Goal: Entertainment & Leisure: Consume media (video, audio)

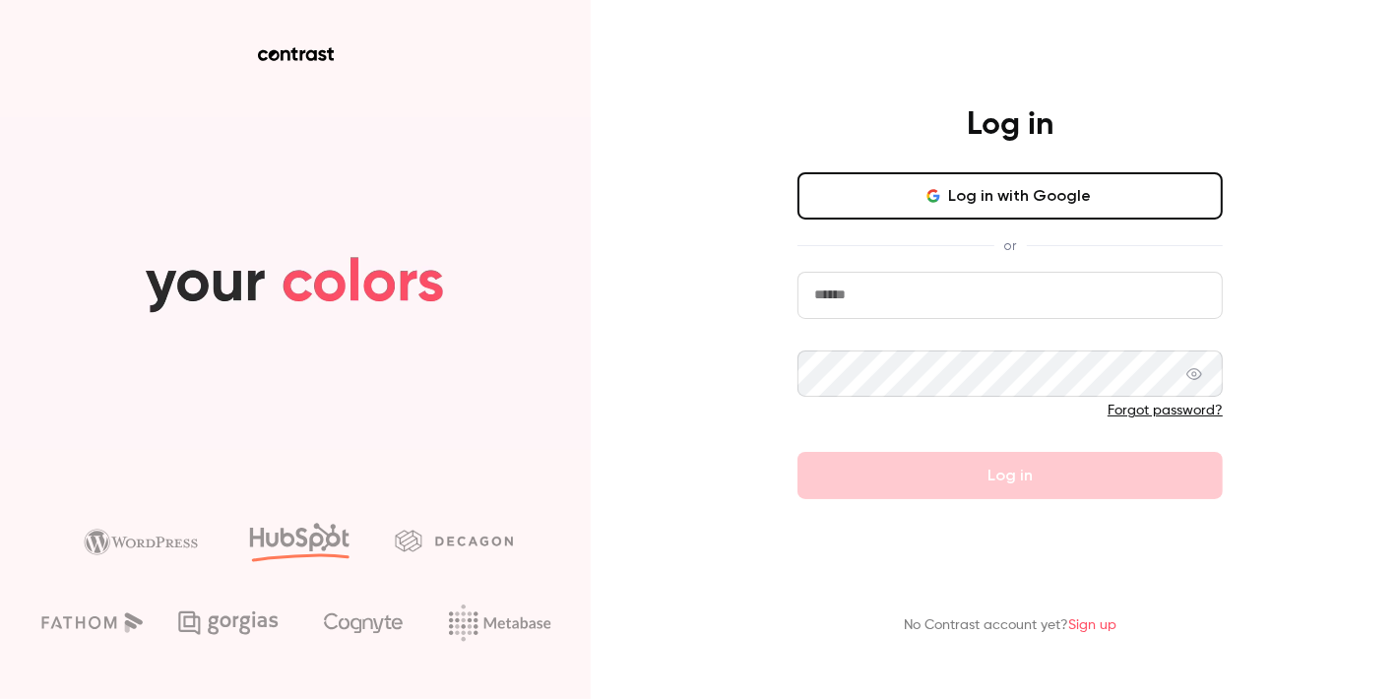
click at [933, 314] on input "email" at bounding box center [1010, 295] width 425 height 47
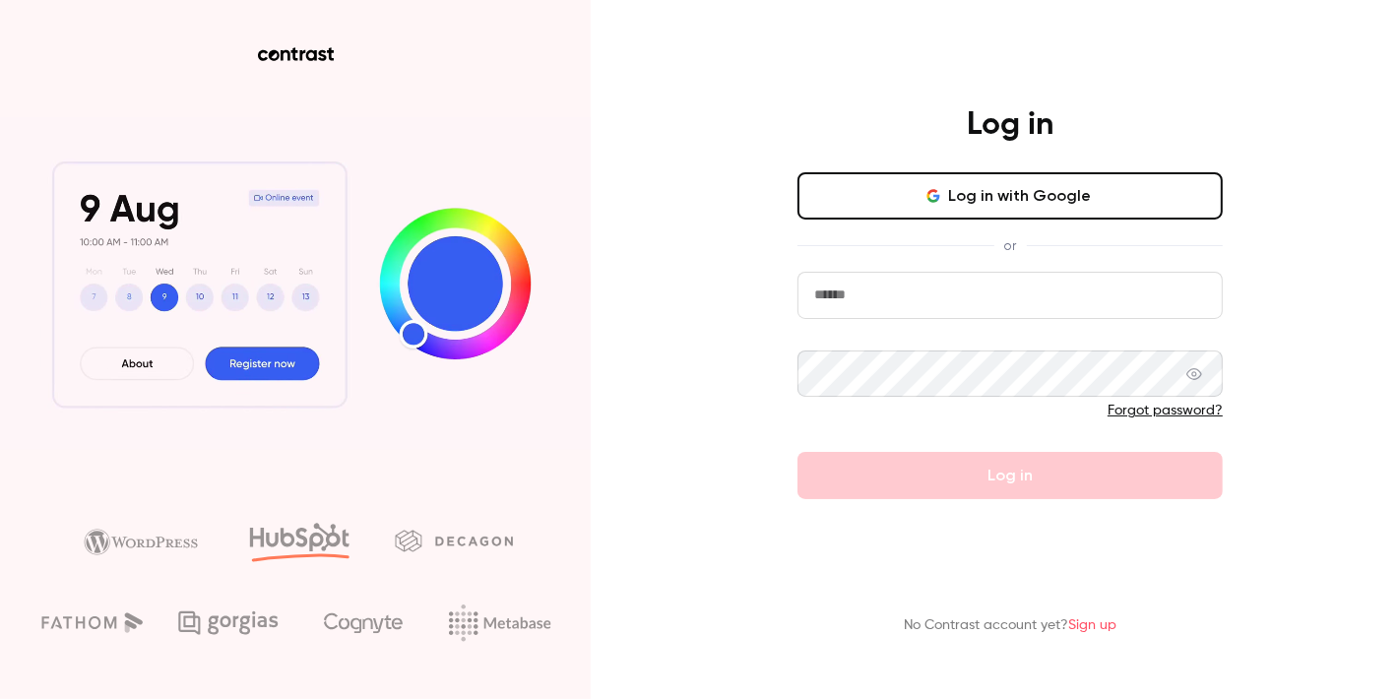
click at [943, 302] on input "email" at bounding box center [1010, 295] width 425 height 47
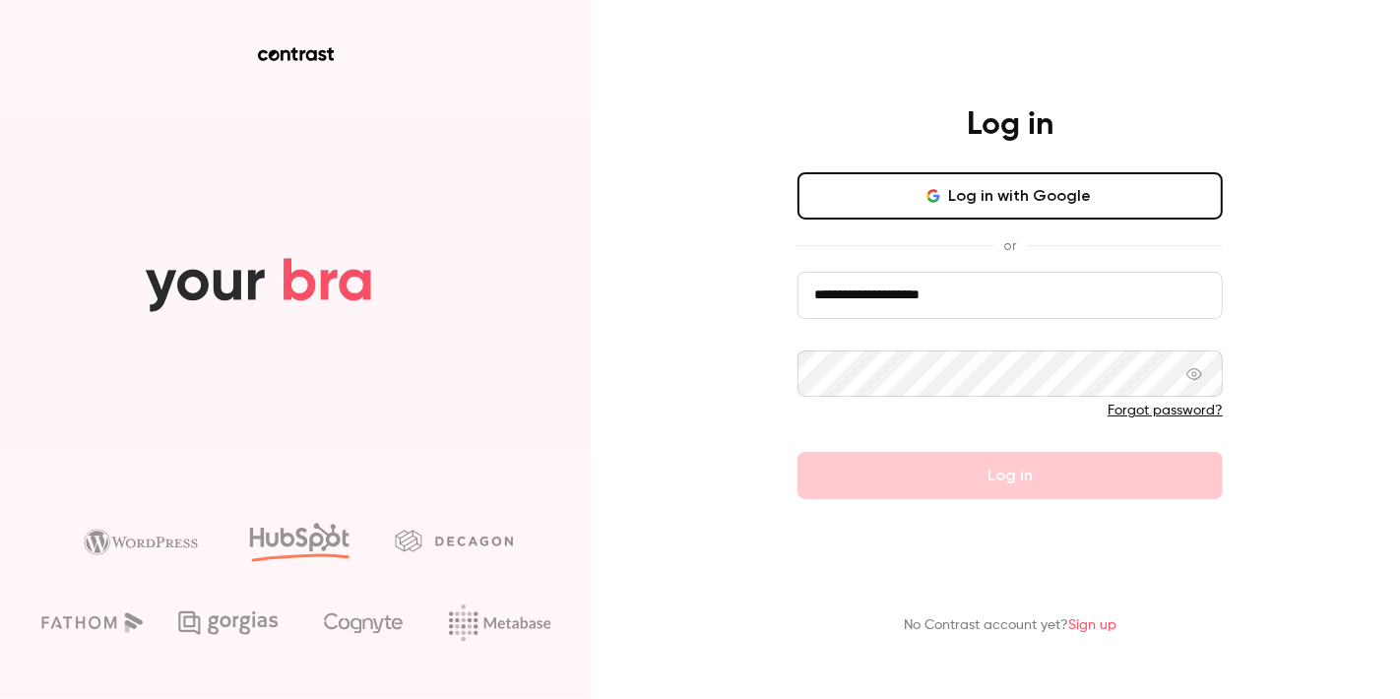
type input "**********"
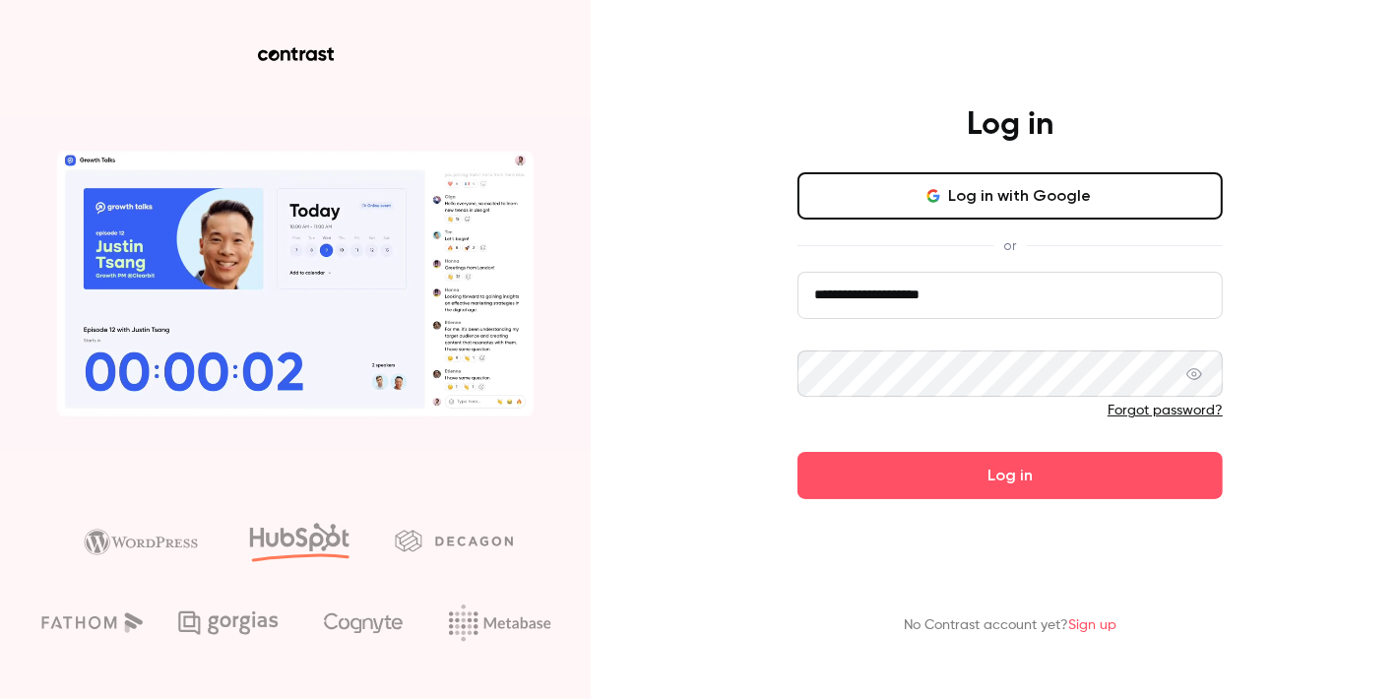
click at [798, 452] on button "Log in" at bounding box center [1010, 475] width 425 height 47
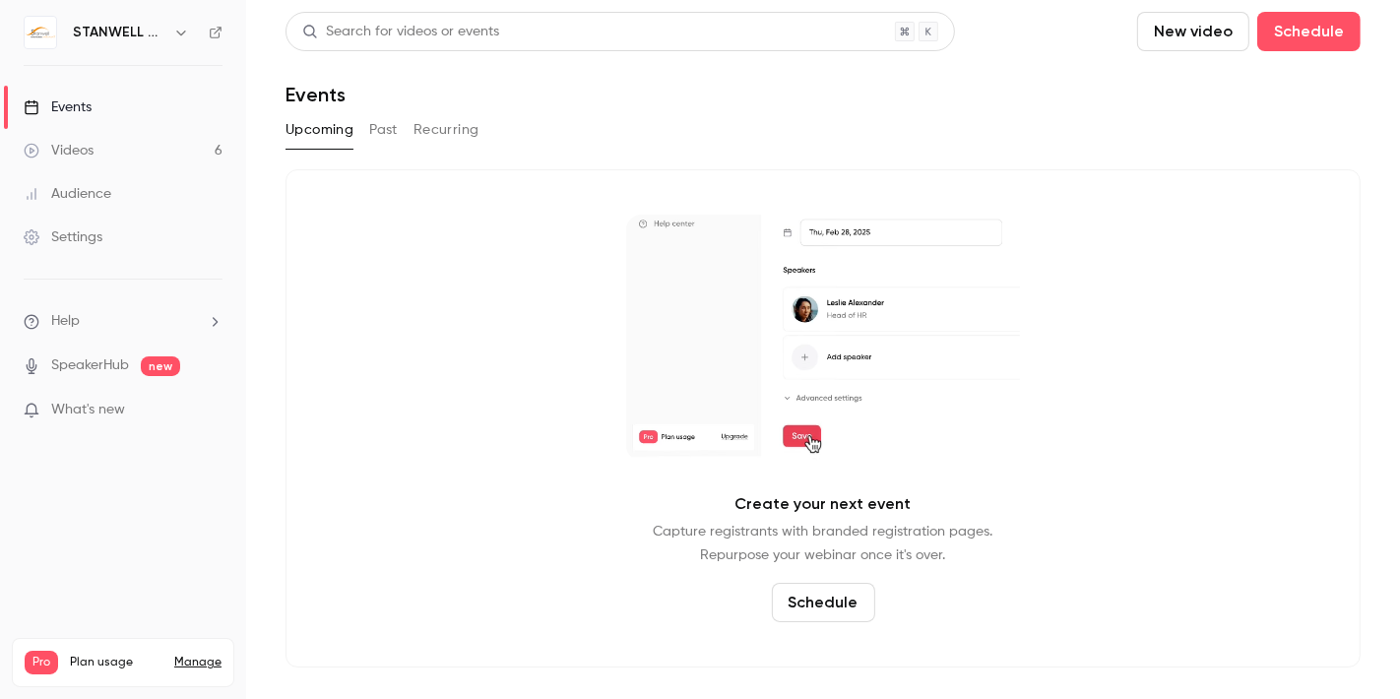
click at [109, 655] on span "Plan usage" at bounding box center [116, 663] width 93 height 16
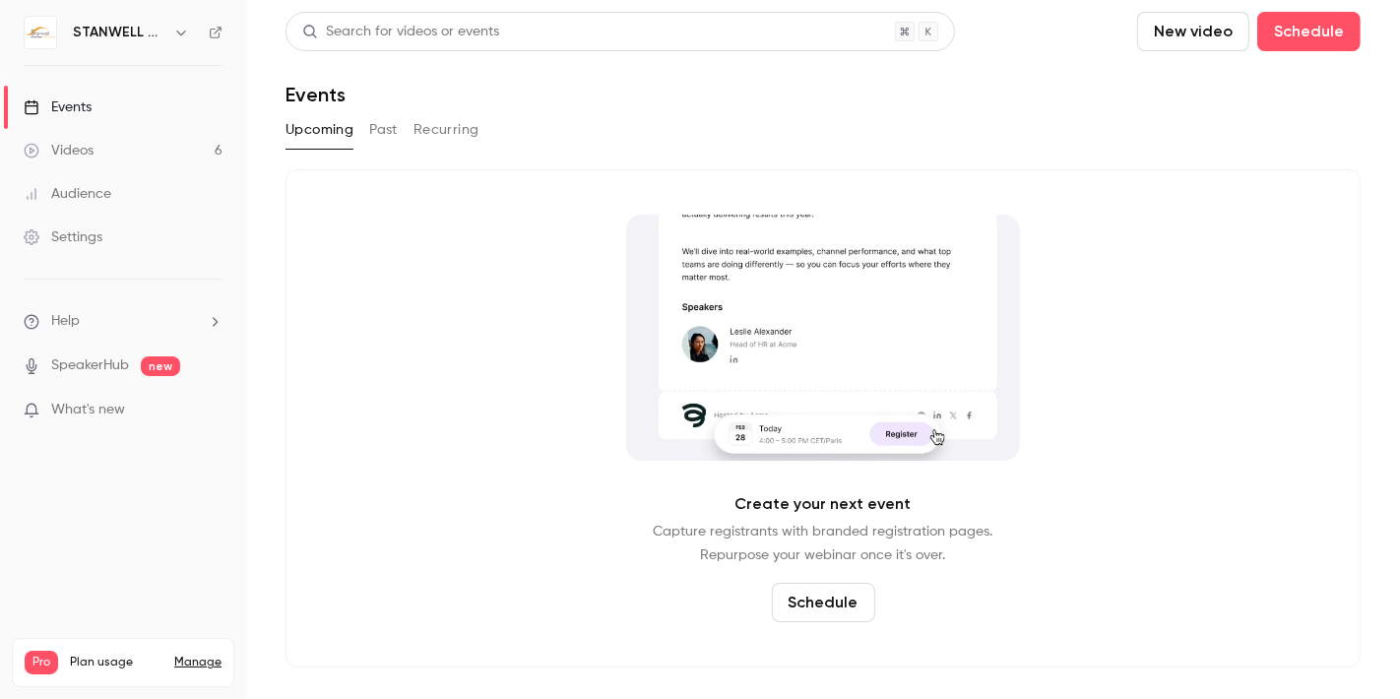
click at [201, 655] on link "Manage" at bounding box center [197, 663] width 47 height 16
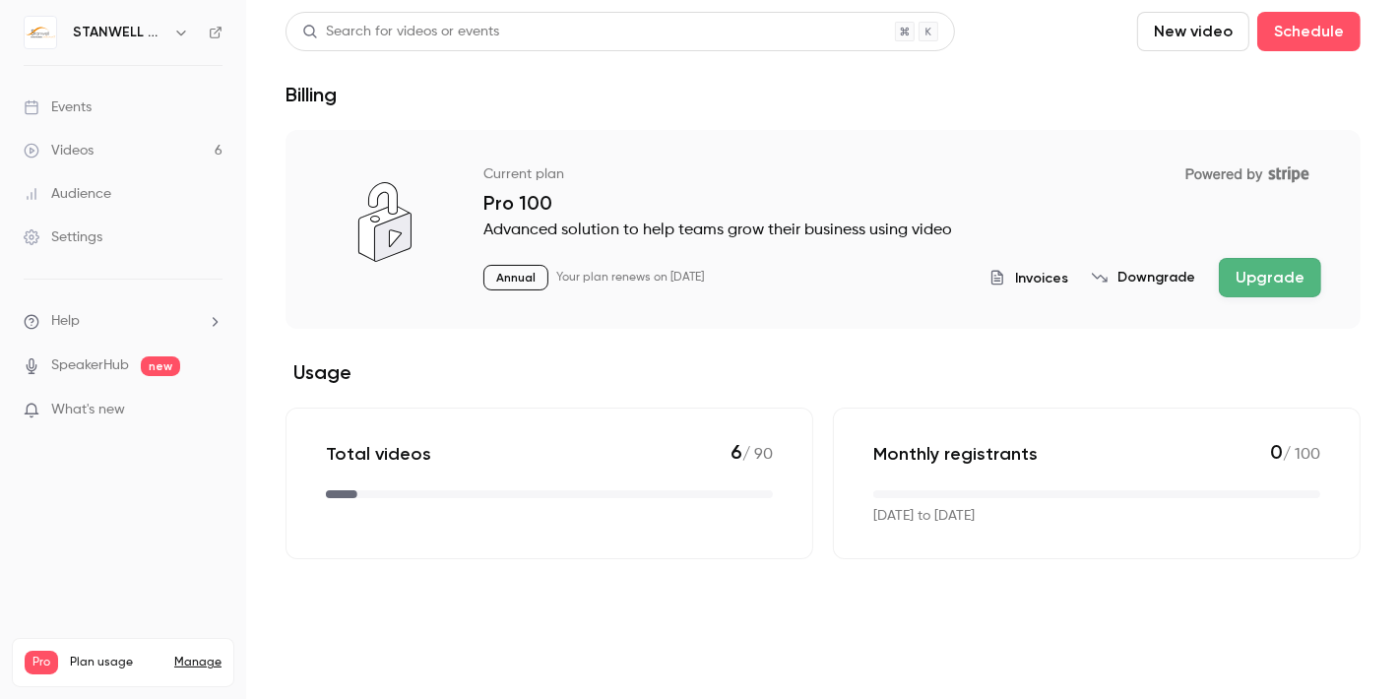
click at [105, 139] on link "Videos 6" at bounding box center [123, 150] width 246 height 43
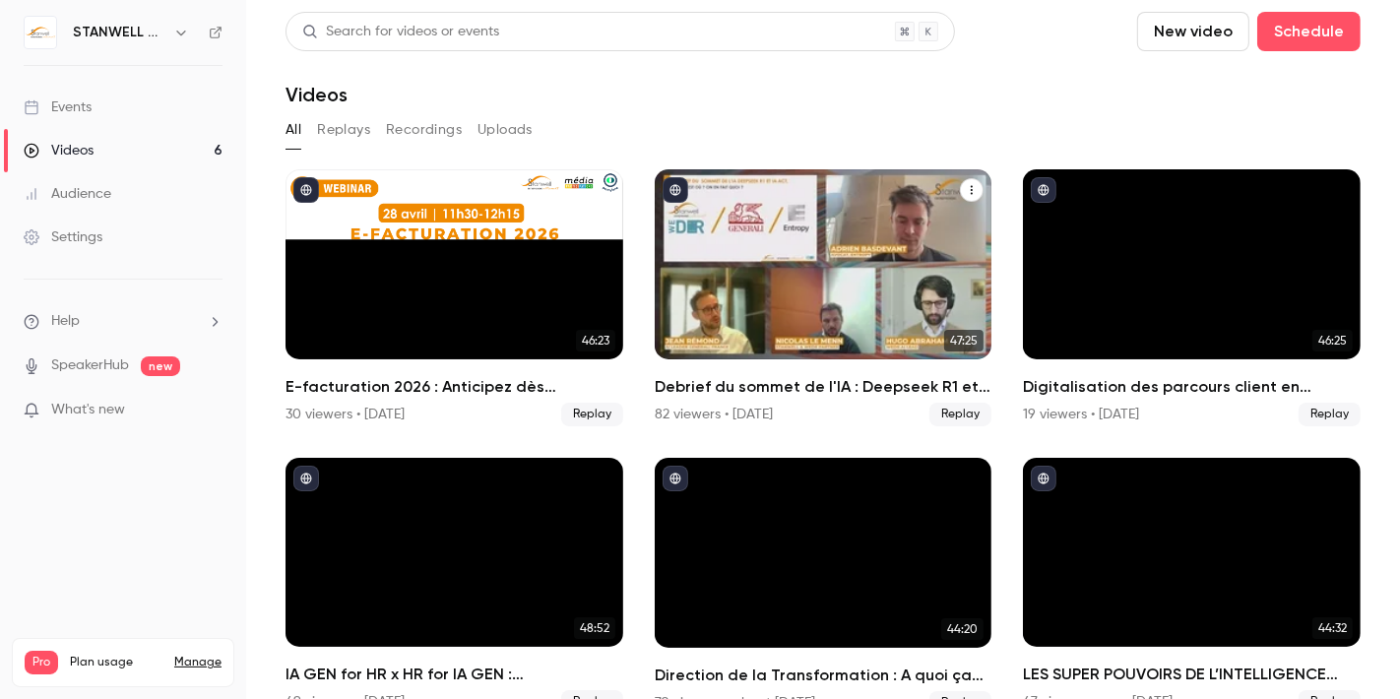
scroll to position [32, 0]
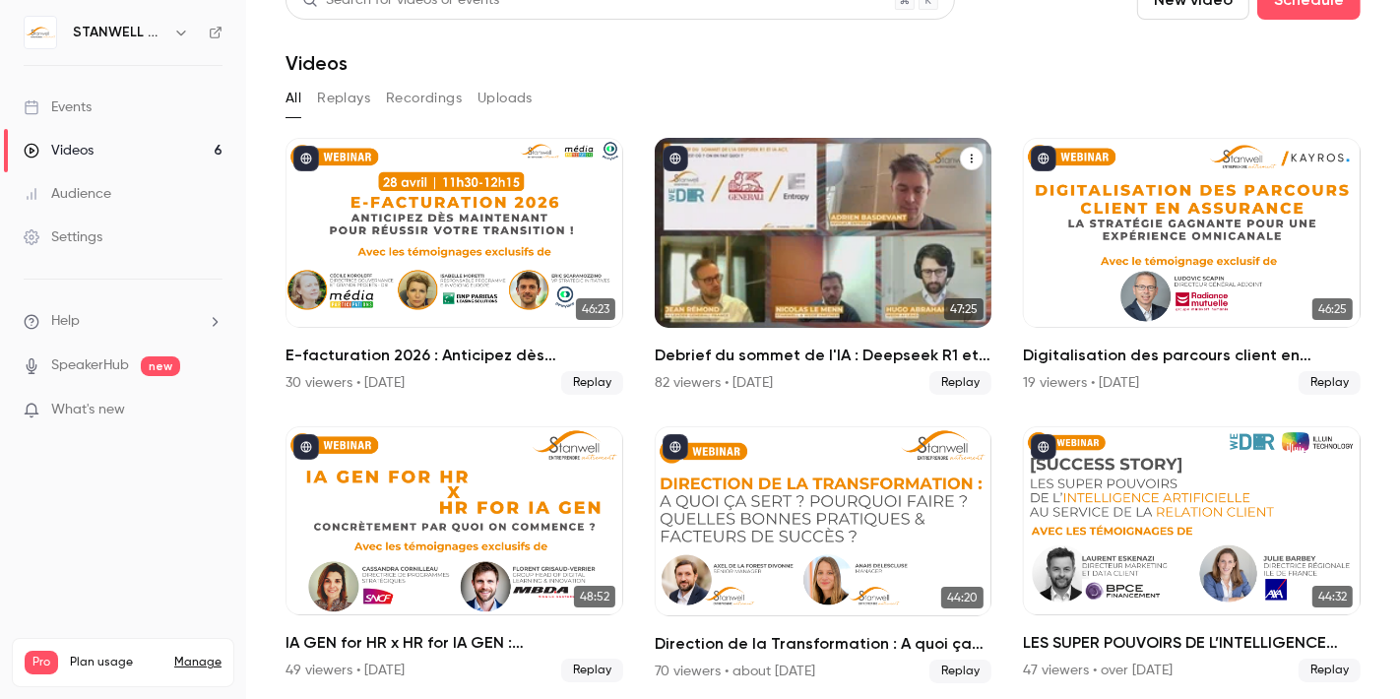
click at [829, 237] on div "Debrief du sommet de l'IA : Deepseek R1 et IA Act, on en est où ? on en fait qu…" at bounding box center [824, 233] width 338 height 190
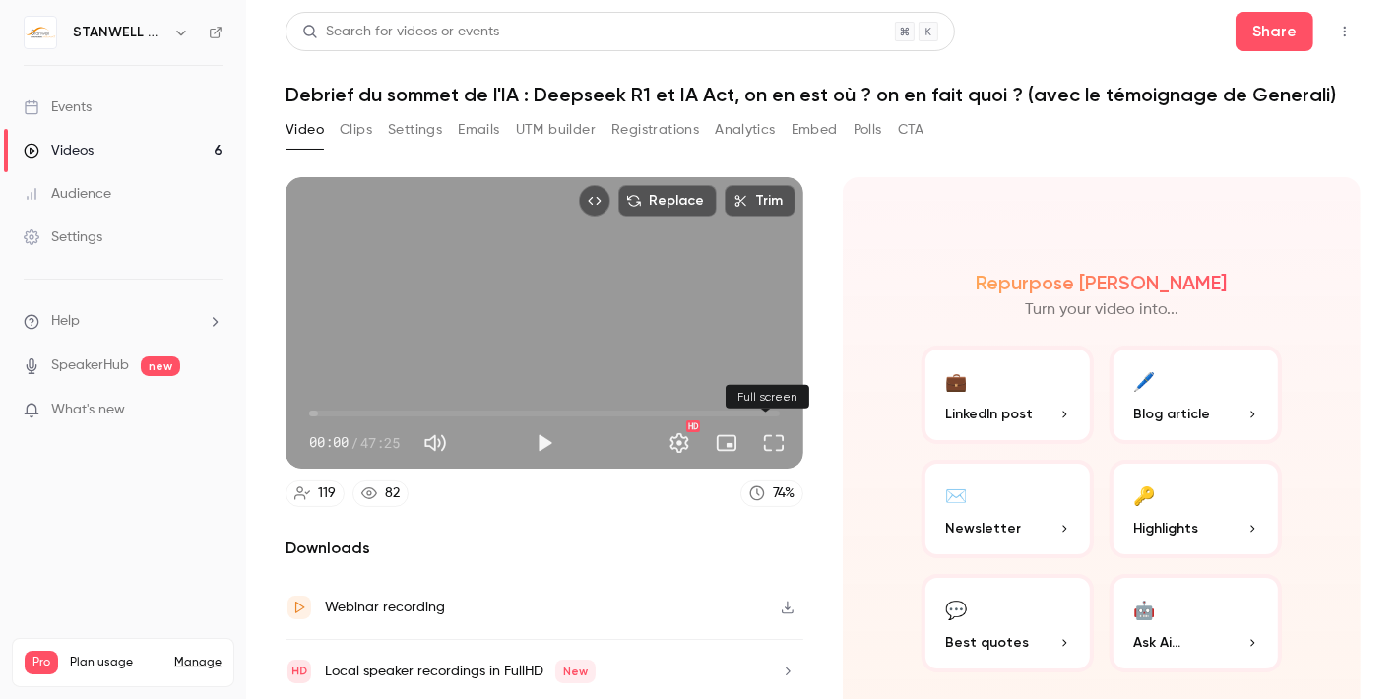
click at [773, 434] on button "Full screen" at bounding box center [773, 442] width 39 height 39
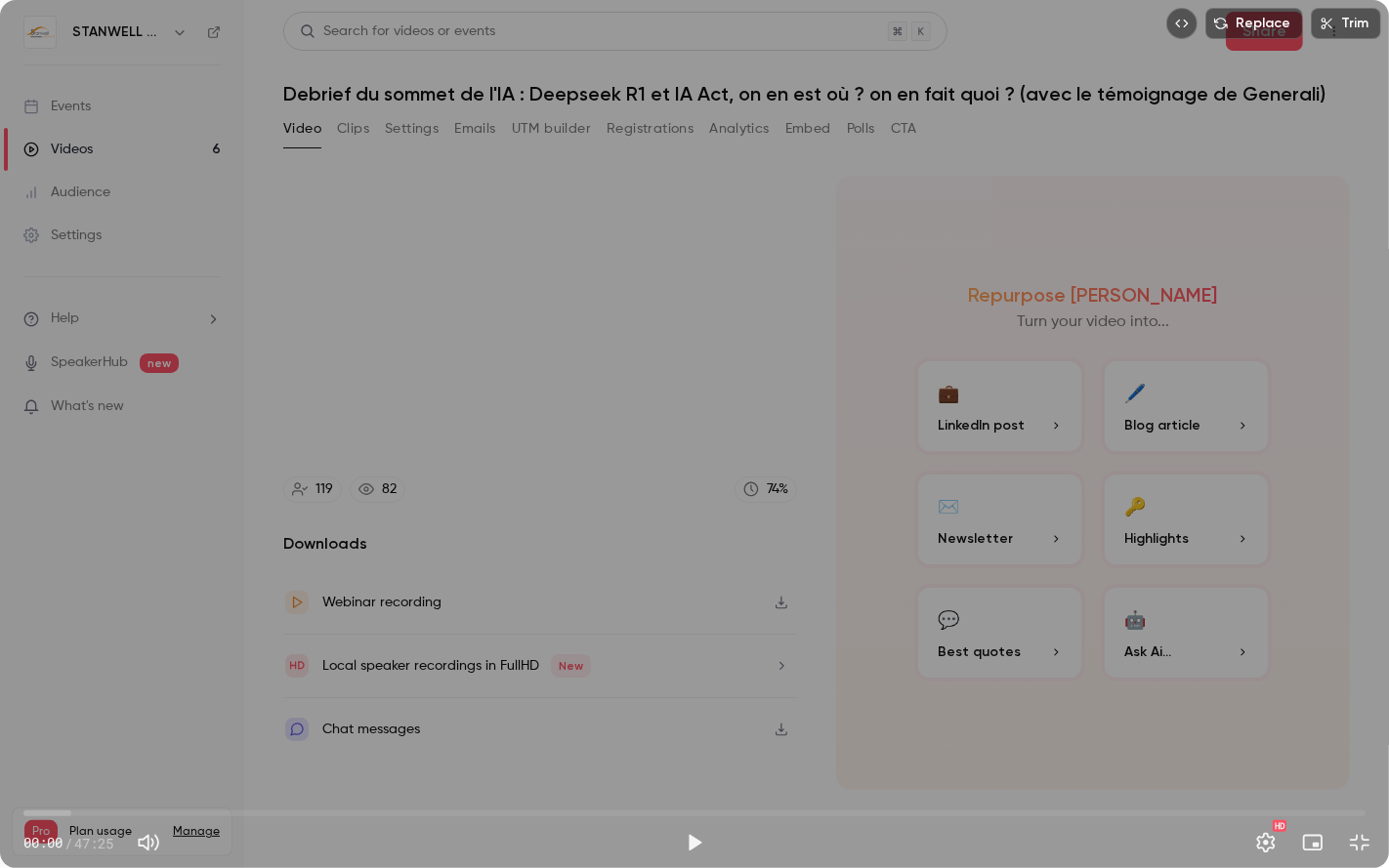
click at [62, 692] on span "00:00" at bounding box center [694, 813] width 1342 height 32
drag, startPoint x: 65, startPoint y: 809, endPoint x: 341, endPoint y: 801, distance: 276.1
click at [341, 692] on span "11:12" at bounding box center [341, 813] width 6 height 6
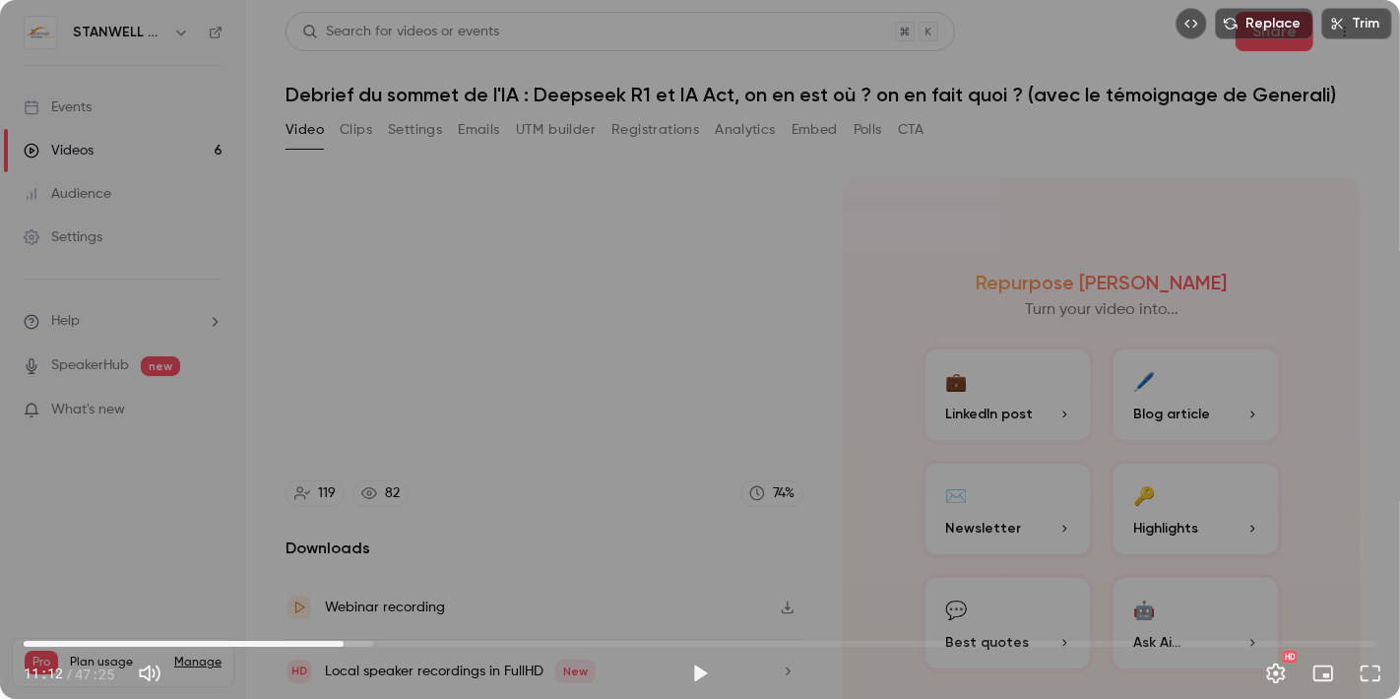
scroll to position [61, 0]
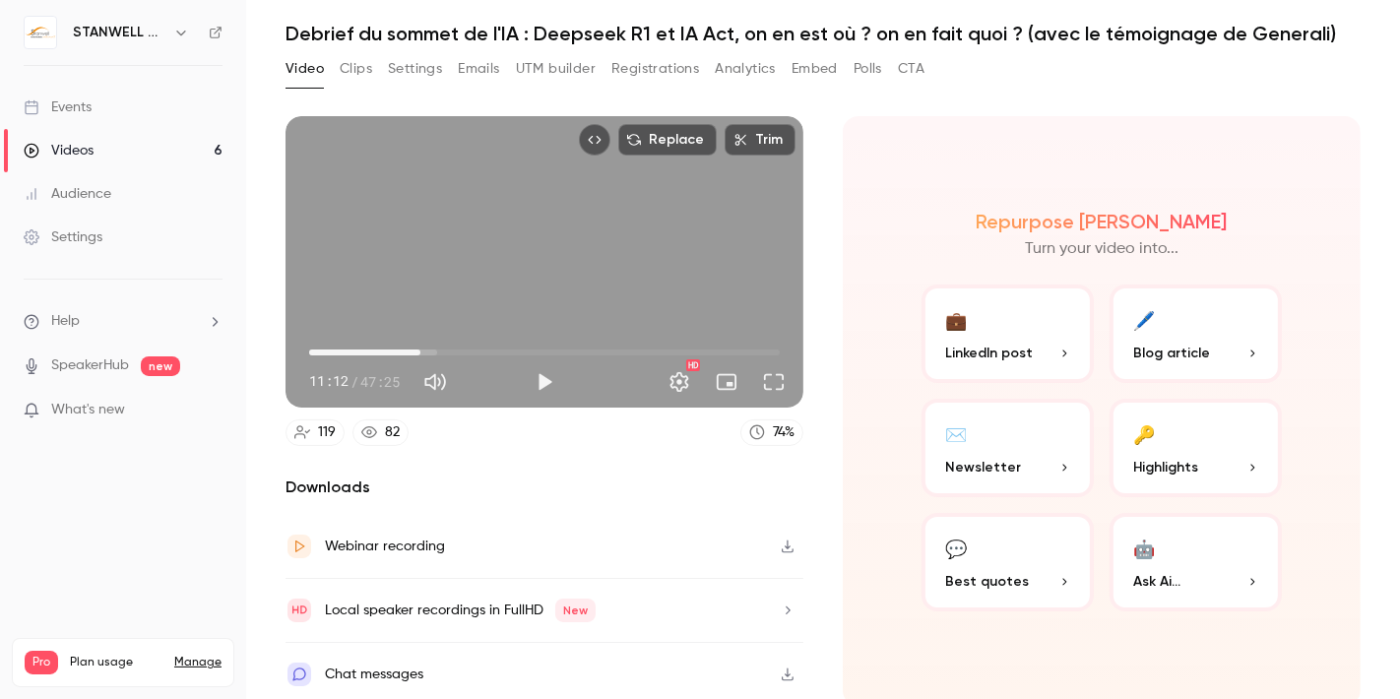
click at [1278, 207] on div "Repurpose Ai Turn your video into... 💼 LinkedIn post 🖊️ Blog article ✉️ Newslet…" at bounding box center [1102, 411] width 518 height 590
type input "*****"
click at [931, 151] on div "Repurpose Ai Turn your video into... 💼 LinkedIn post 🖊️ Blog article ✉️ Newslet…" at bounding box center [1102, 411] width 518 height 590
click at [852, 386] on div "Repurpose Ai Turn your video into... 💼 LinkedIn post 🖊️ Blog article ✉️ Newslet…" at bounding box center [1102, 411] width 518 height 590
